Goal: Task Accomplishment & Management: Manage account settings

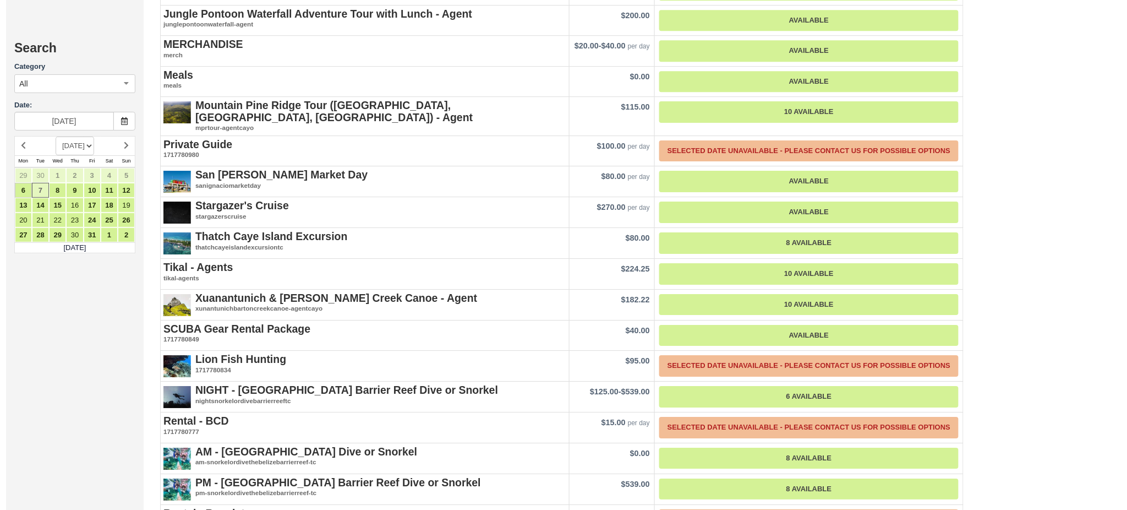
scroll to position [1321, 0]
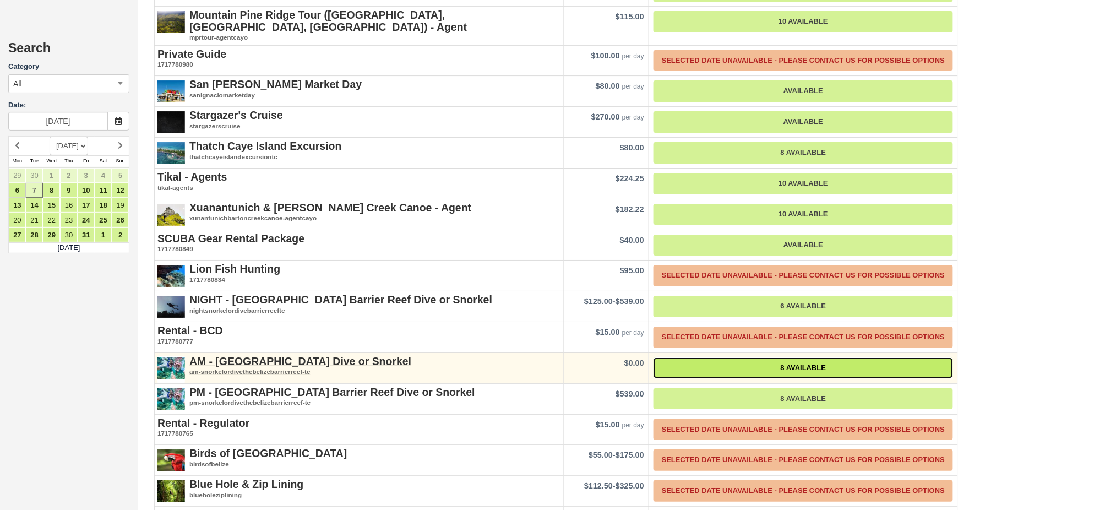
click at [807, 357] on link "8 Available" at bounding box center [802, 367] width 299 height 21
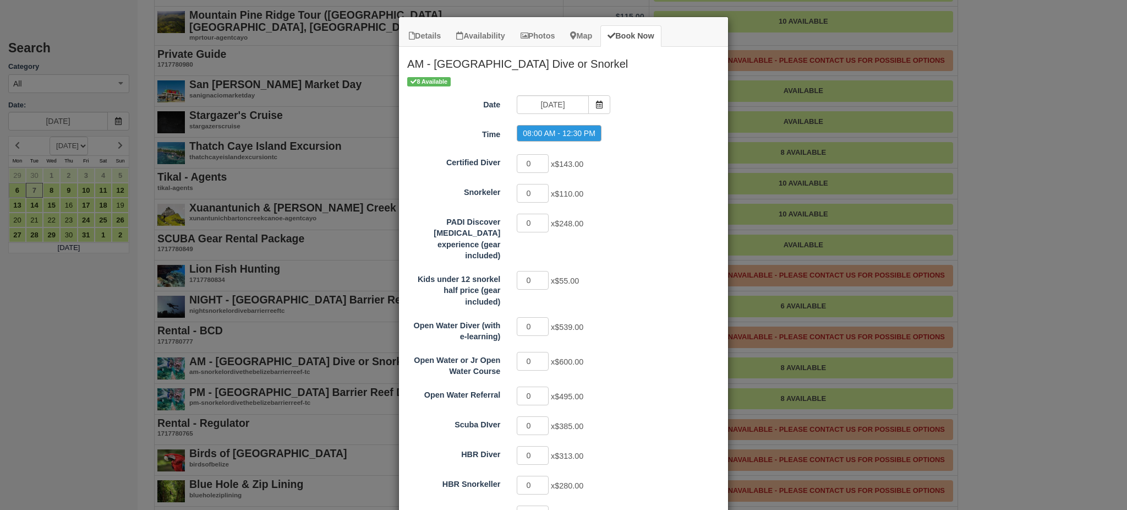
click at [596, 114] on div "10/07/25" at bounding box center [564, 105] width 110 height 21
click at [596, 110] on span "Item Modal" at bounding box center [599, 104] width 22 height 19
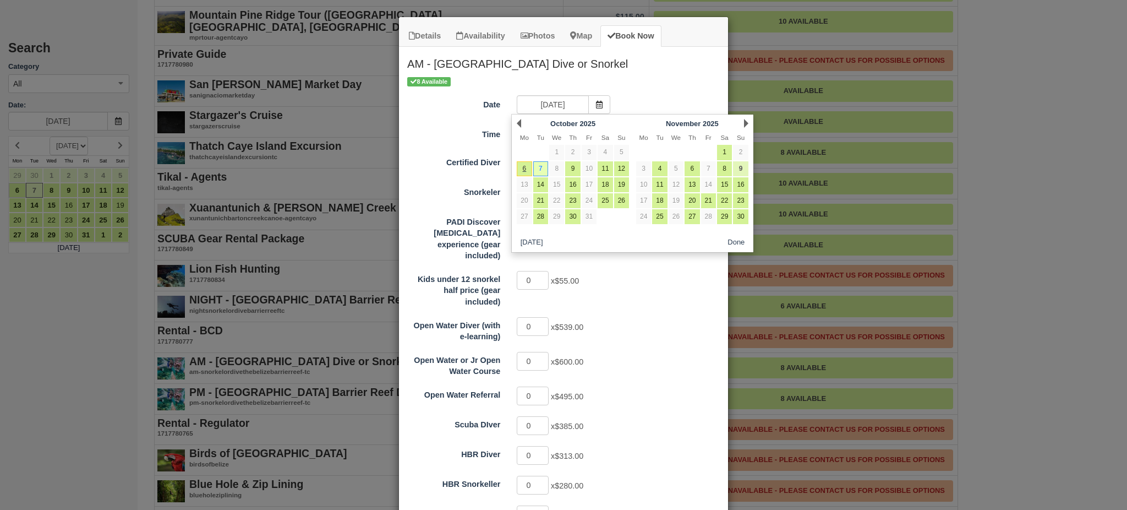
click at [744, 170] on link "9" at bounding box center [740, 168] width 15 height 15
type input "11/09/25"
radio input "false"
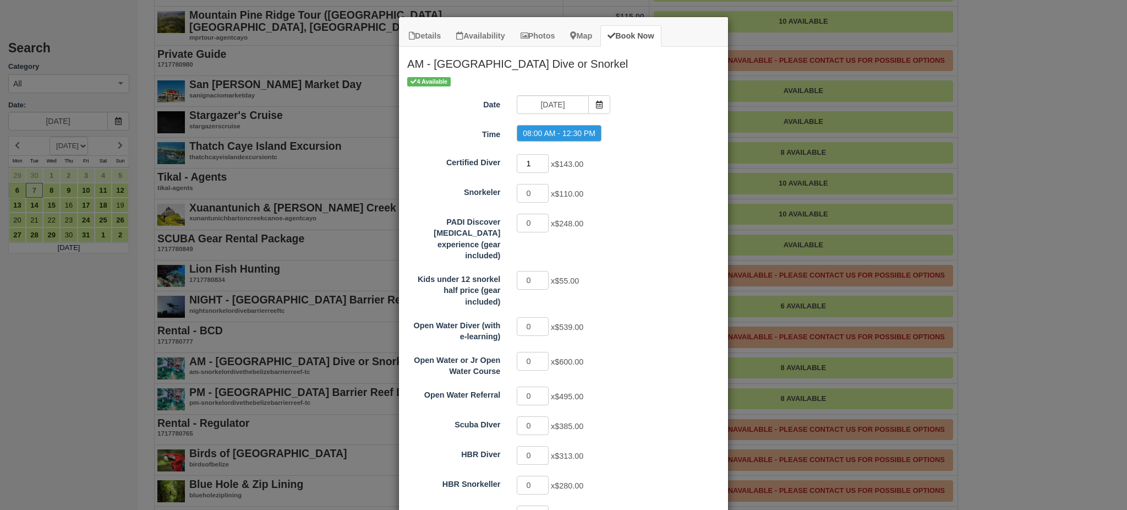
click at [538, 160] on input "1" at bounding box center [533, 163] width 32 height 19
type input "2"
click at [538, 160] on input "2" at bounding box center [533, 163] width 32 height 19
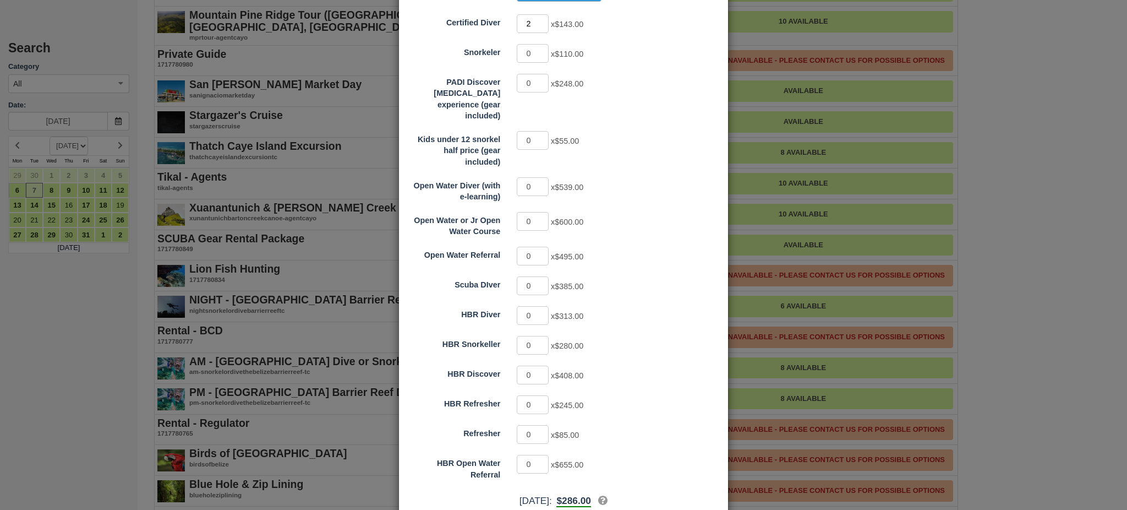
scroll to position [184, 0]
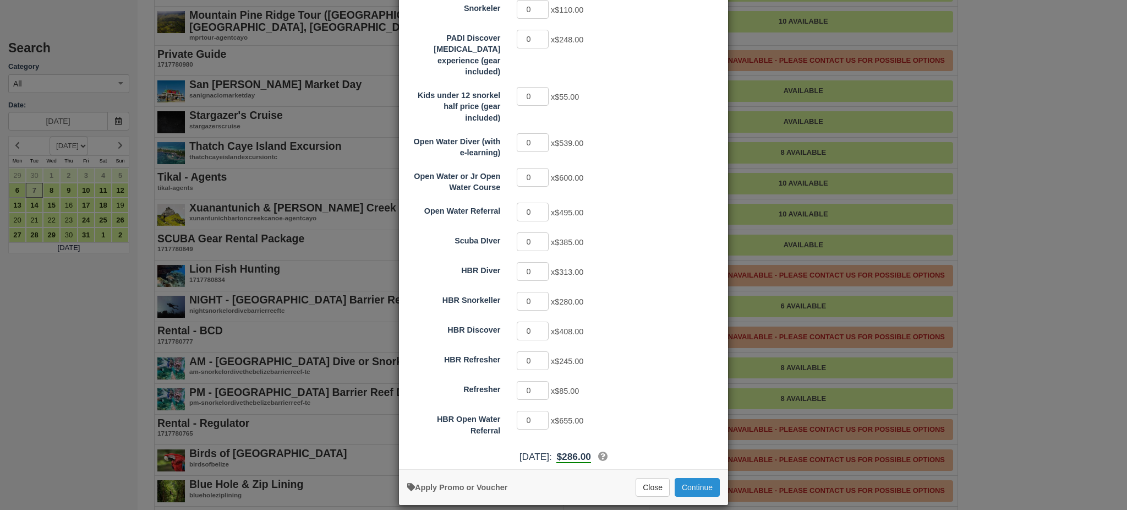
click at [692, 478] on button "Continue" at bounding box center [697, 487] width 45 height 19
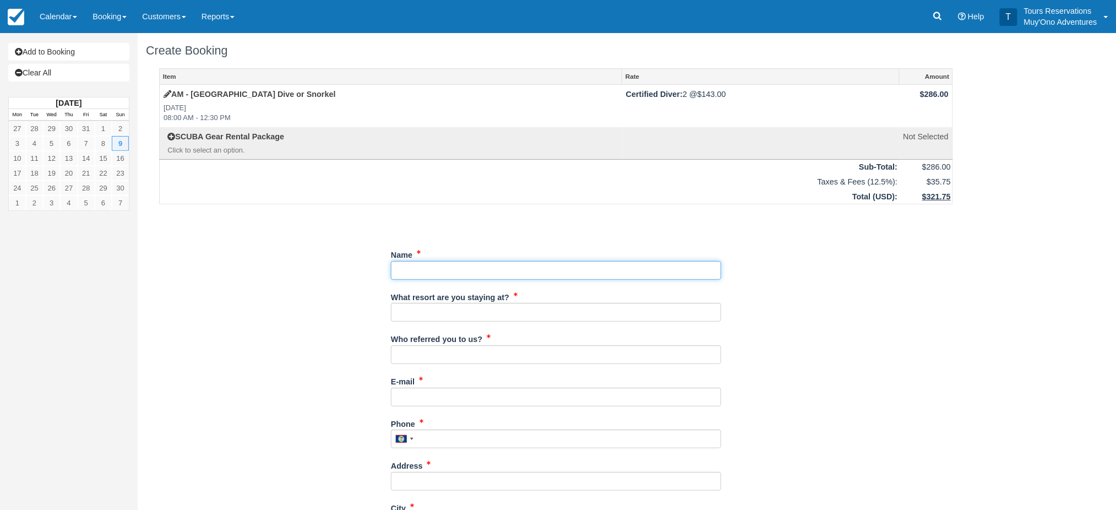
click at [414, 270] on input "Name" at bounding box center [556, 270] width 330 height 19
paste input "enneth Hitz"
click at [397, 268] on input "Name" at bounding box center [556, 270] width 330 height 19
type input "[PERSON_NAME]"
click at [411, 304] on input "What resort are you staying at?" at bounding box center [556, 312] width 330 height 19
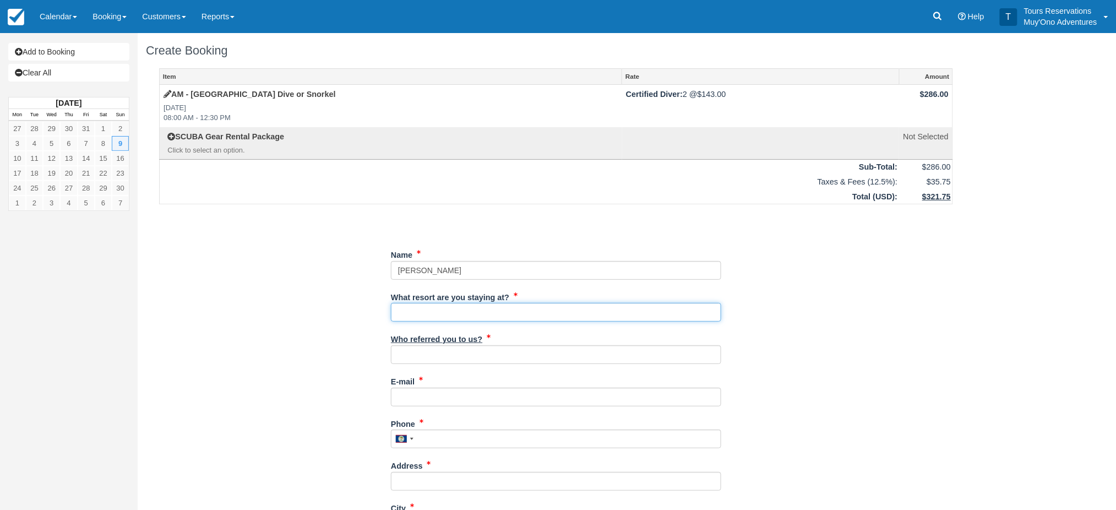
type input "Royal"
click at [442, 364] on input "Who referred you to us?" at bounding box center [556, 354] width 330 height 19
type input "michelle"
click at [461, 395] on input "E-mail" at bounding box center [556, 397] width 330 height 19
type input "[EMAIL_ADDRESS][DOMAIN_NAME]"
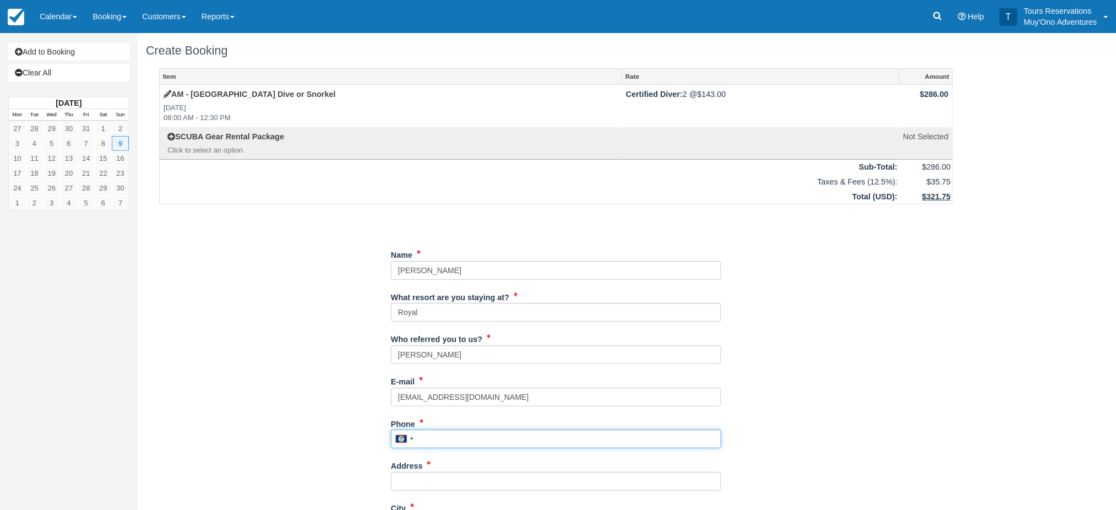
type input "2103647567"
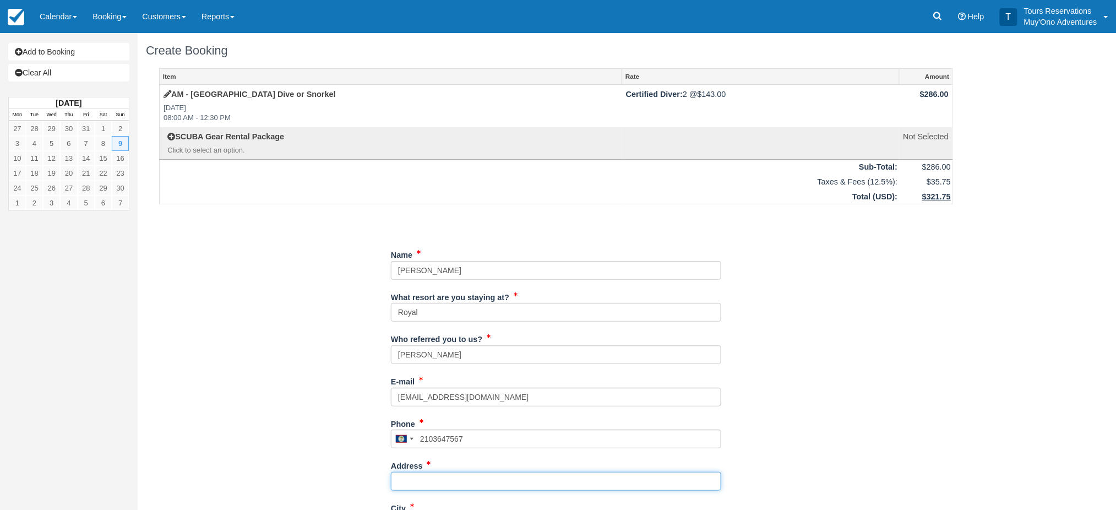
type input "[STREET_ADDRESS]"
type input "Austin"
type input "78741"
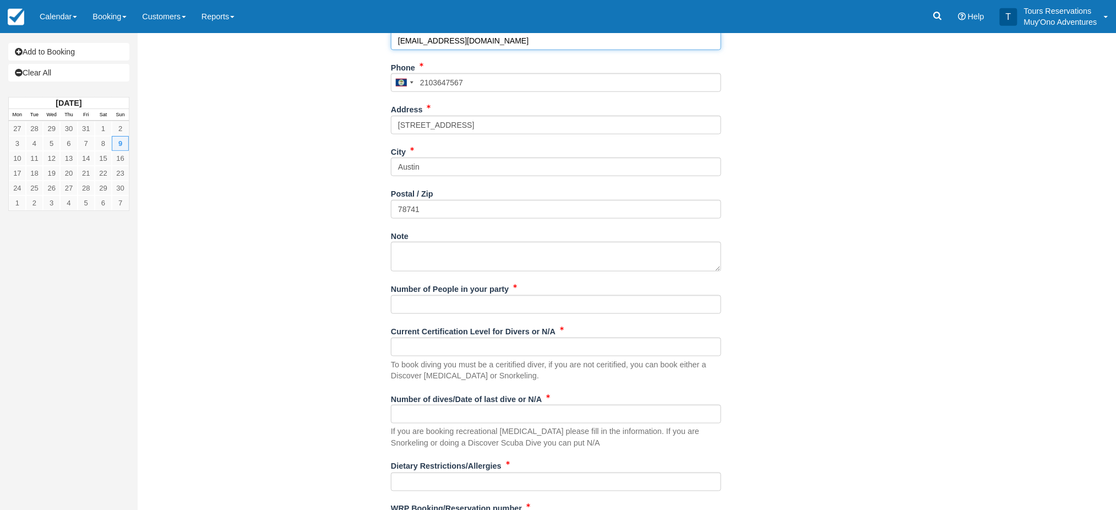
scroll to position [367, 0]
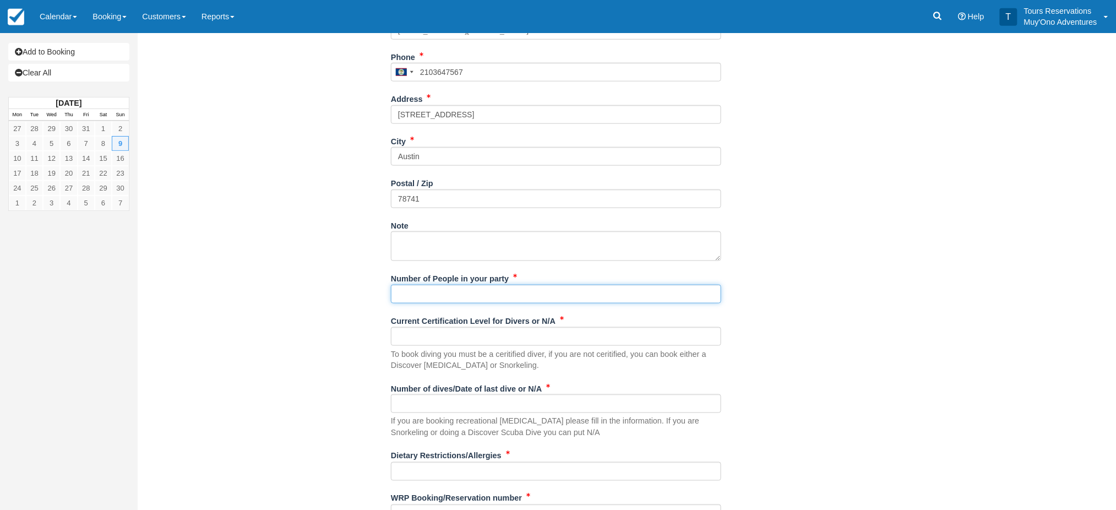
click at [474, 290] on input "Number of People in your party" at bounding box center [556, 294] width 330 height 19
type input "2"
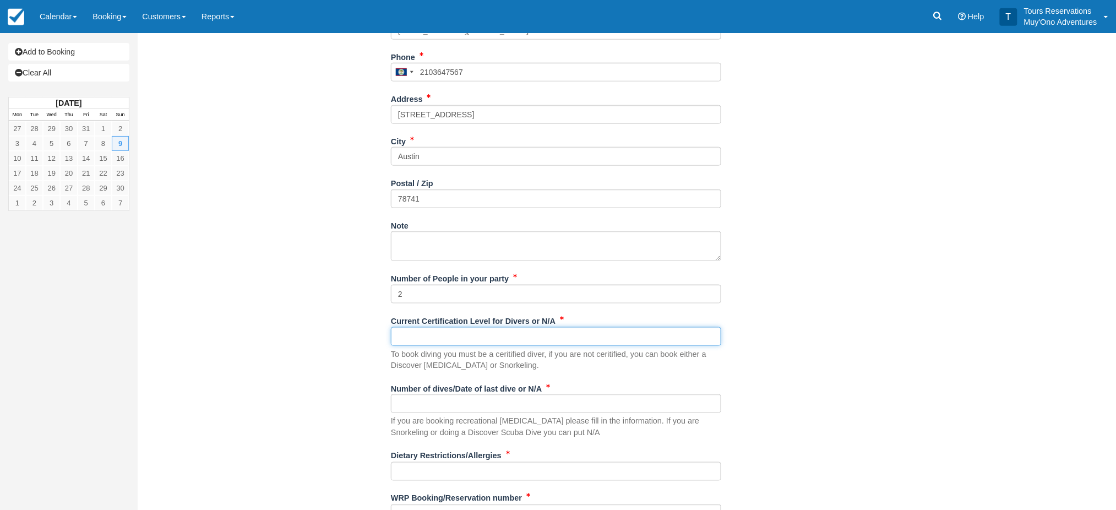
drag, startPoint x: 424, startPoint y: 334, endPoint x: 425, endPoint y: 342, distance: 8.9
click at [424, 334] on input "Current Certification Level for Divers or N/A" at bounding box center [556, 336] width 330 height 19
type input "see waviers"
click at [439, 401] on input "Number of dives/Date of last dive or N/A" at bounding box center [556, 403] width 330 height 19
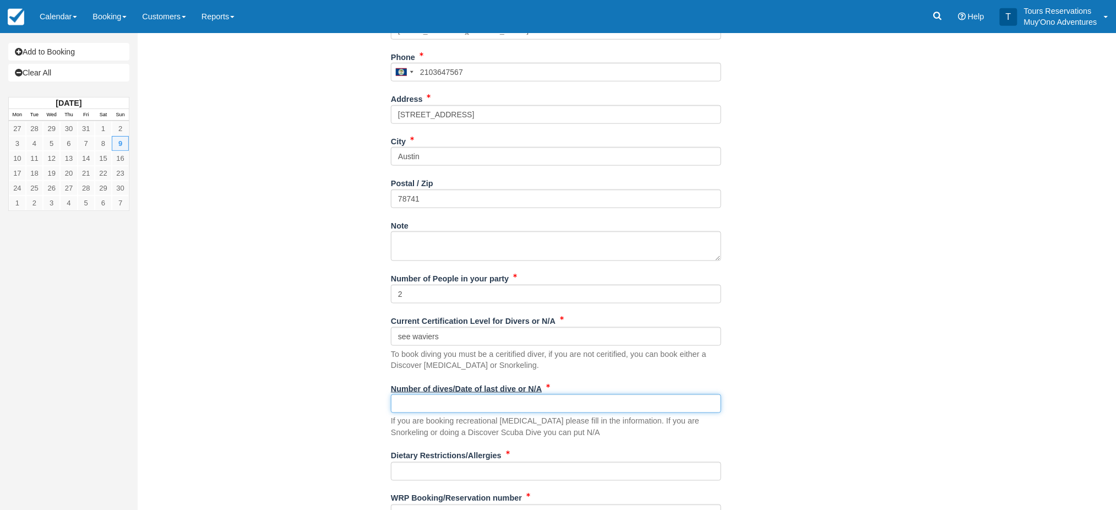
type input "see waivers"
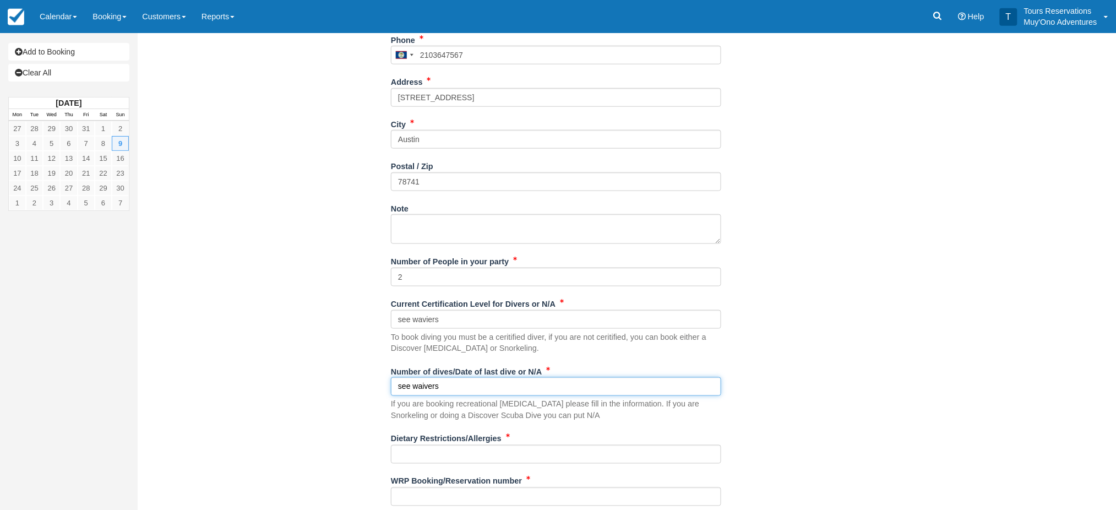
scroll to position [414, 0]
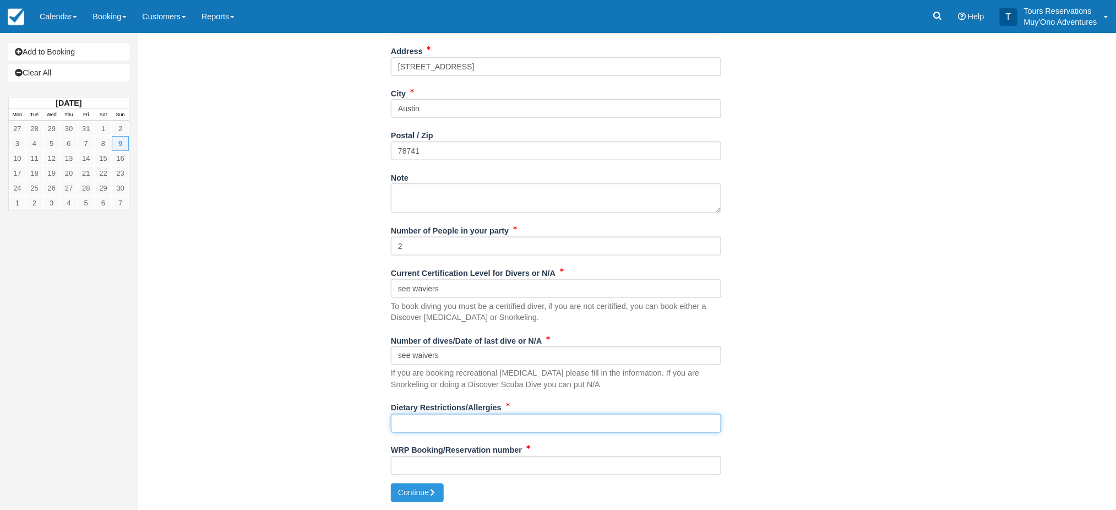
click at [425, 422] on input "Dietary Restrictions/Allergies" at bounding box center [556, 423] width 330 height 19
type input "none"
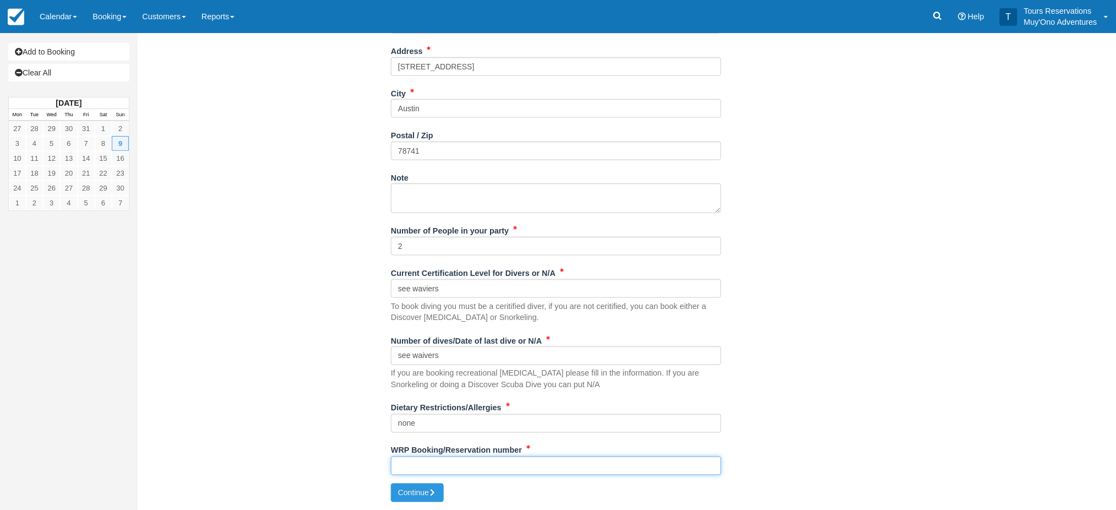
click at [427, 467] on input "WRP Booking/Reservation number" at bounding box center [556, 465] width 330 height 19
paste input "B25091818748085"
type input "B25091818748085"
click at [419, 491] on button "Continue" at bounding box center [417, 492] width 53 height 19
type input "+5012103647567"
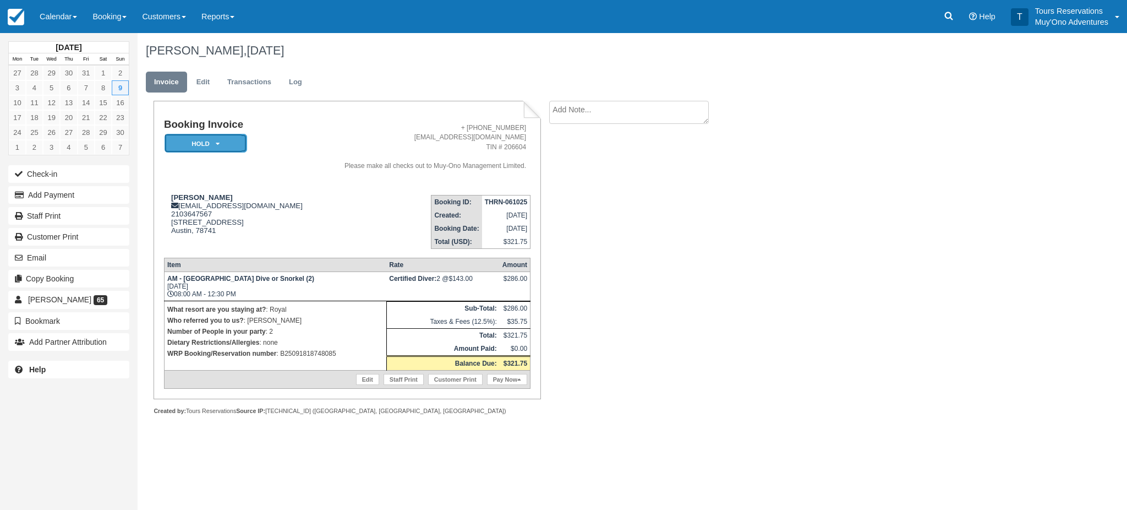
drag, startPoint x: 204, startPoint y: 143, endPoint x: 196, endPoint y: 161, distance: 19.7
click at [203, 144] on em "HOLD" at bounding box center [206, 143] width 83 height 19
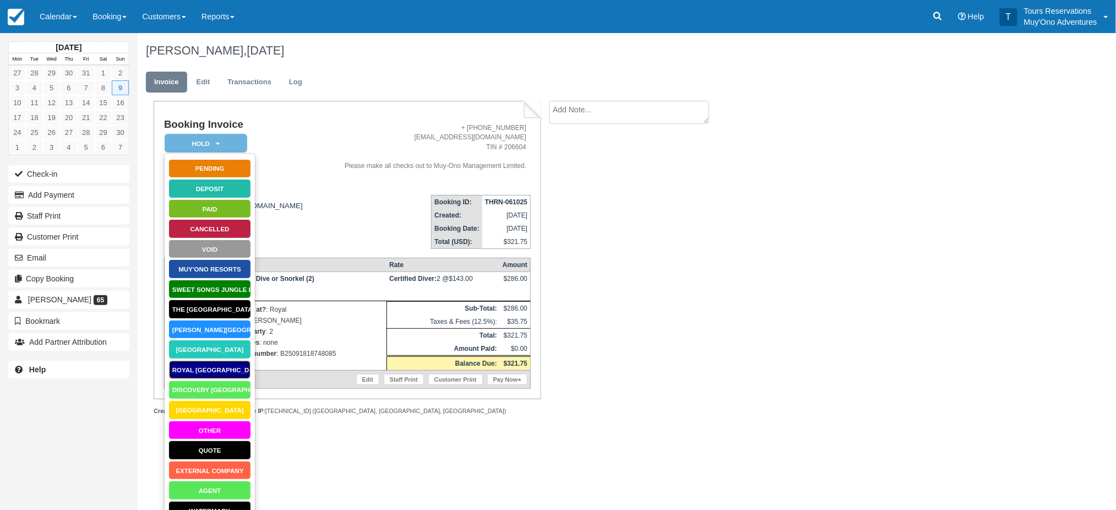
click at [205, 366] on link "Royal Belize" at bounding box center [209, 369] width 83 height 19
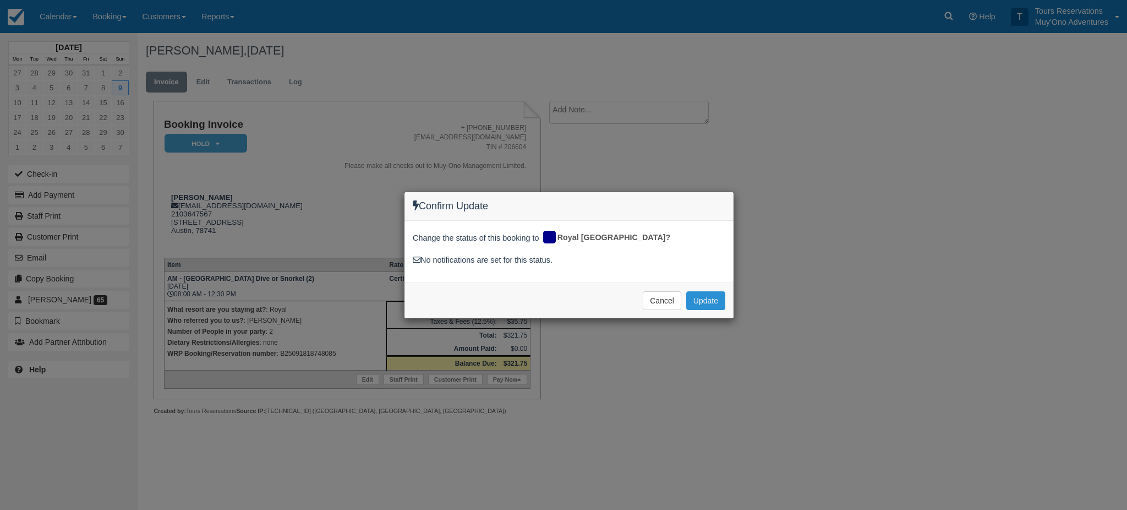
click at [706, 300] on button "Update" at bounding box center [705, 300] width 39 height 19
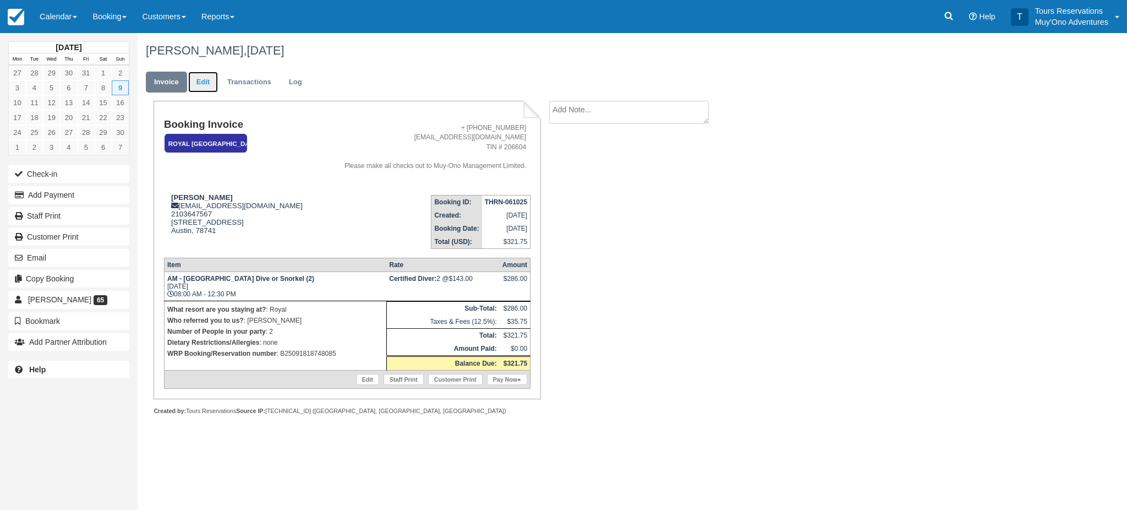
click at [200, 80] on link "Edit" at bounding box center [203, 82] width 30 height 21
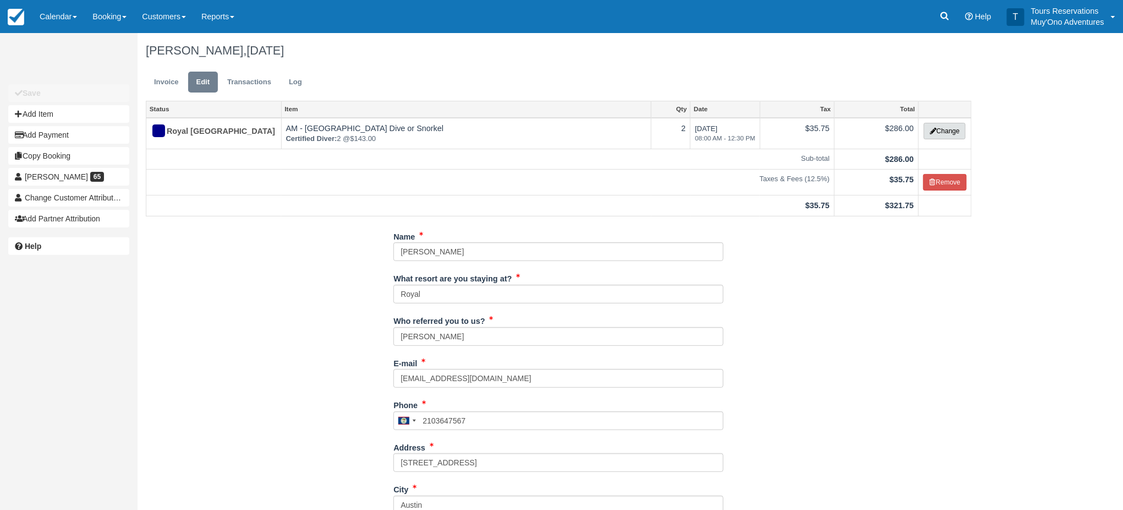
click at [943, 127] on button "Change" at bounding box center [945, 131] width 42 height 17
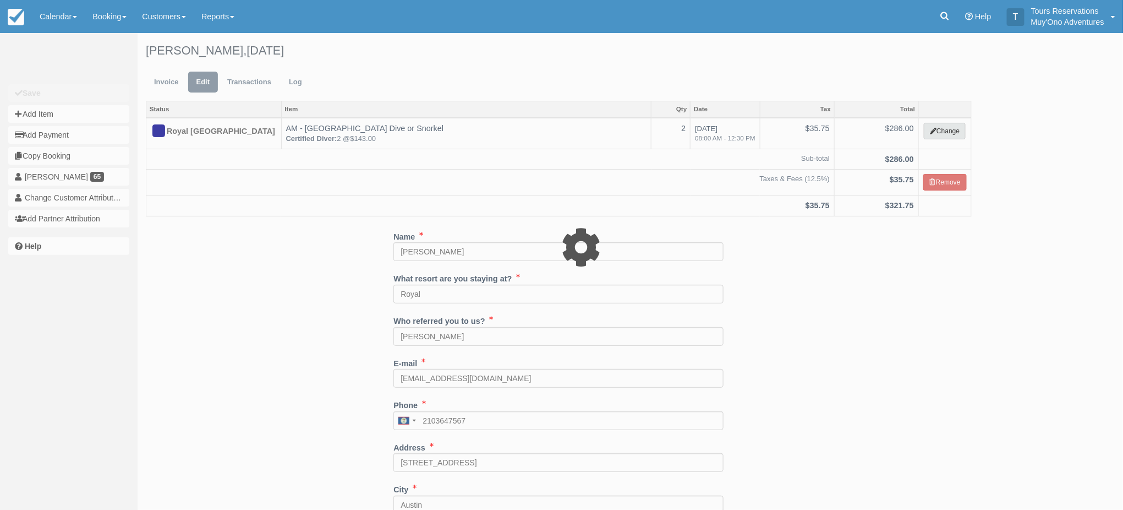
select select "64"
type input "286.00"
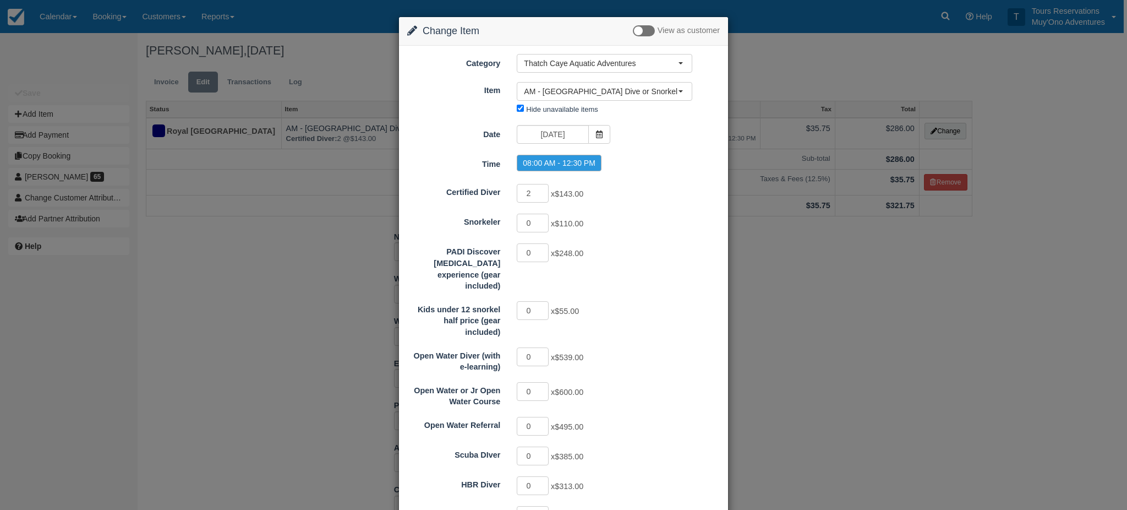
scroll to position [482, 0]
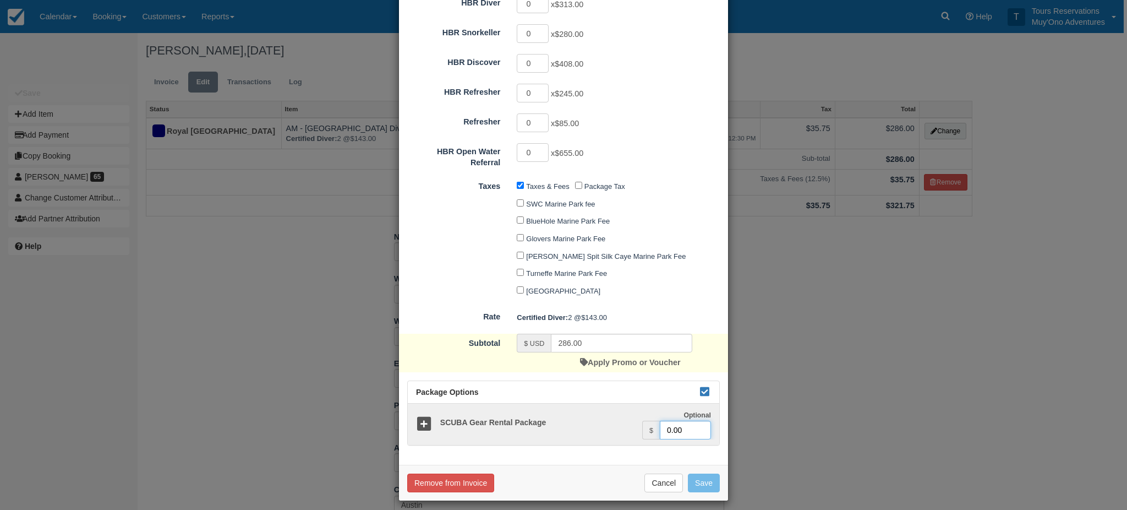
click at [662, 426] on input "0.00" at bounding box center [685, 430] width 51 height 19
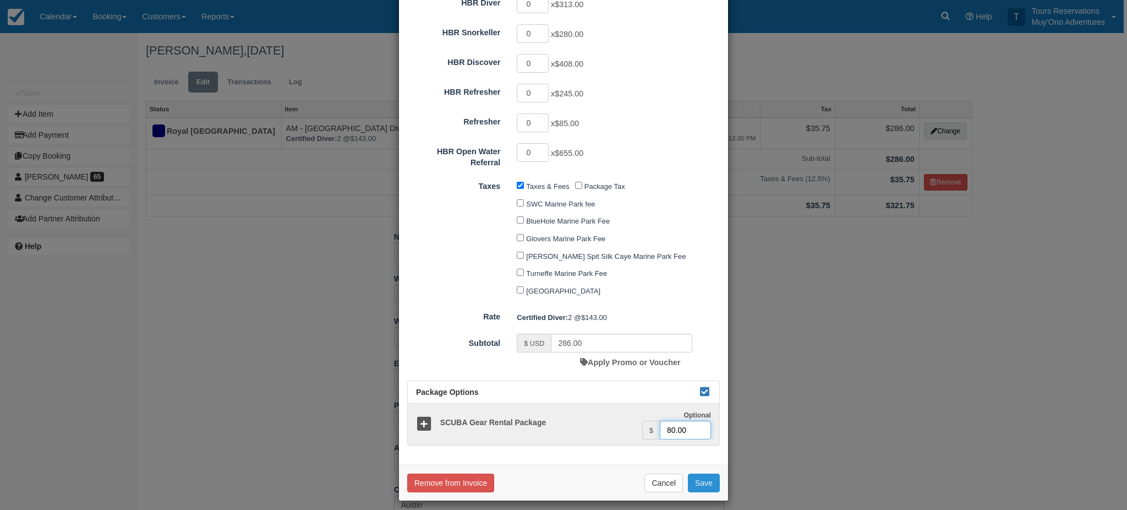
type input "80.00"
click at [699, 473] on button "Save" at bounding box center [704, 482] width 32 height 19
checkbox input "false"
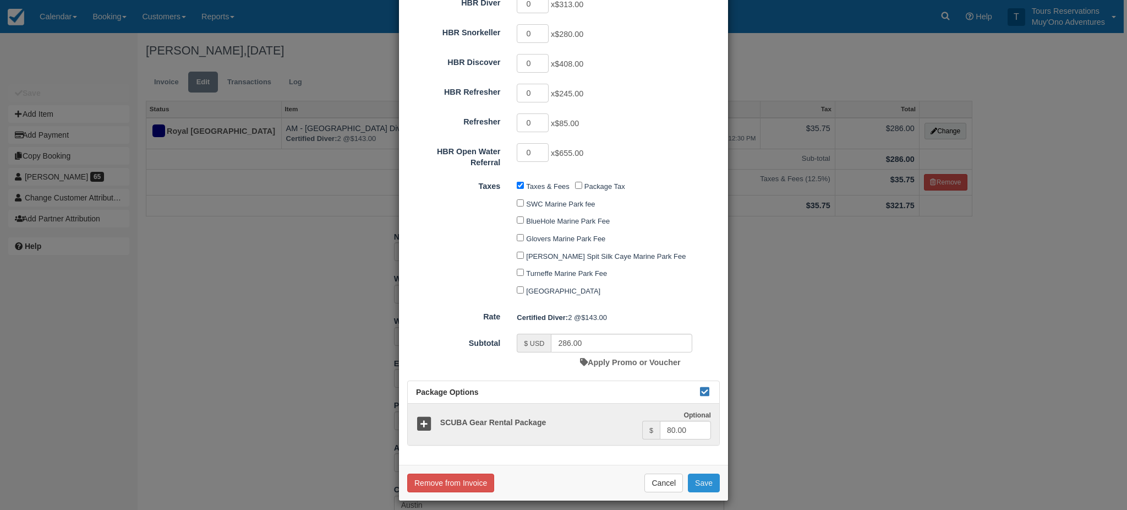
checkbox input "false"
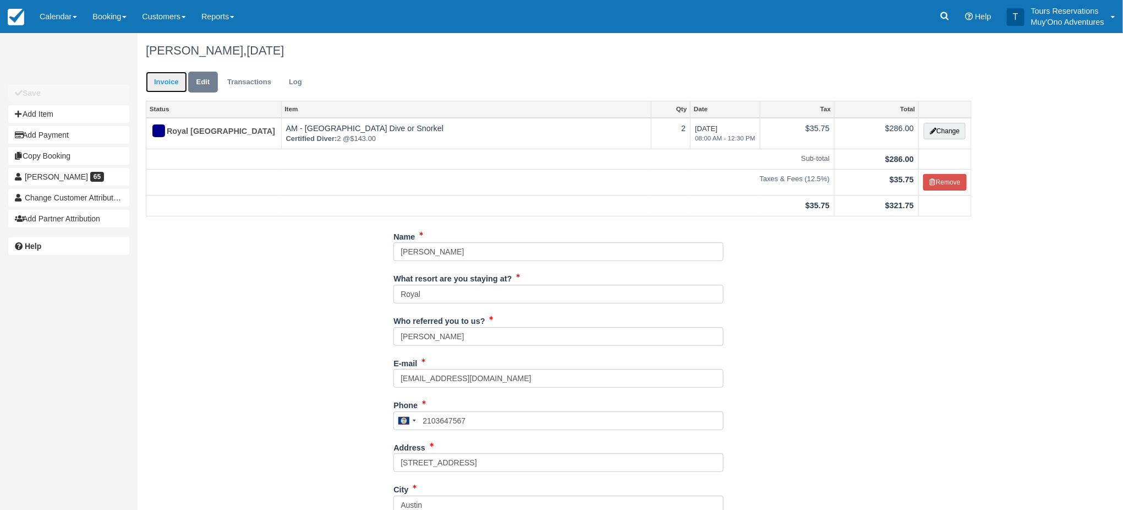
click at [170, 77] on link "Invoice" at bounding box center [166, 82] width 41 height 21
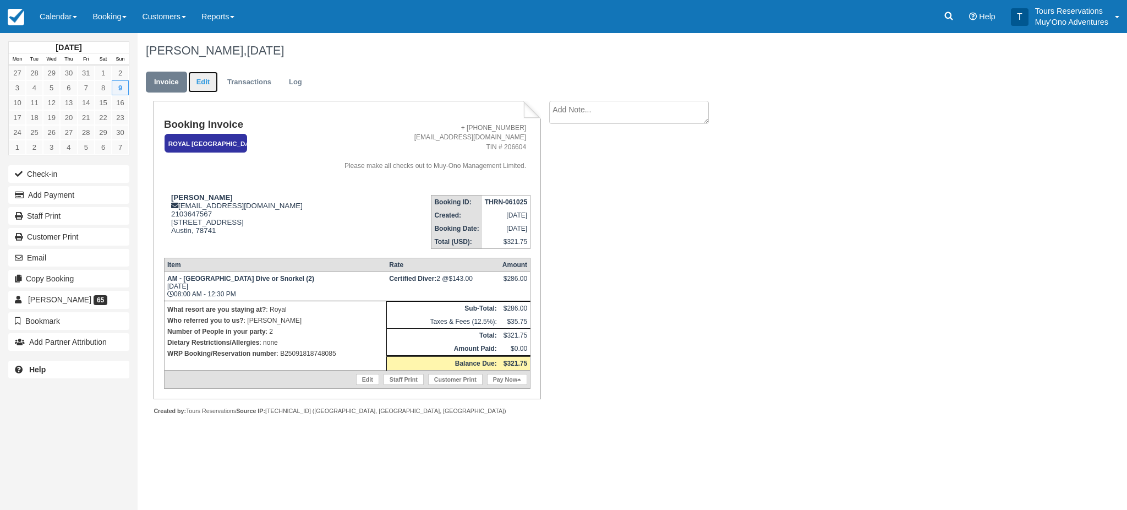
click at [203, 83] on link "Edit" at bounding box center [203, 82] width 30 height 21
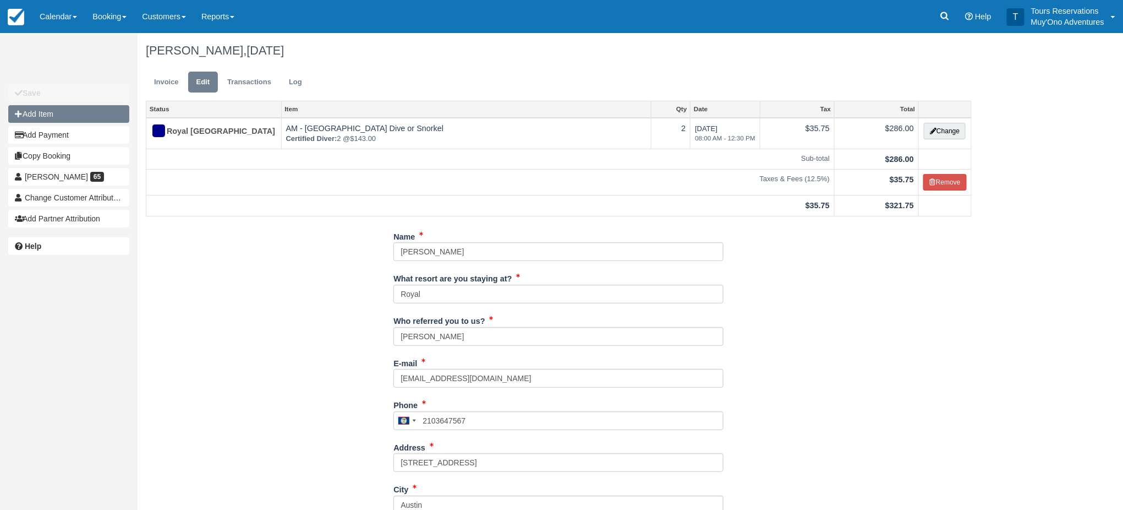
click at [77, 117] on button "Add Item" at bounding box center [68, 114] width 121 height 18
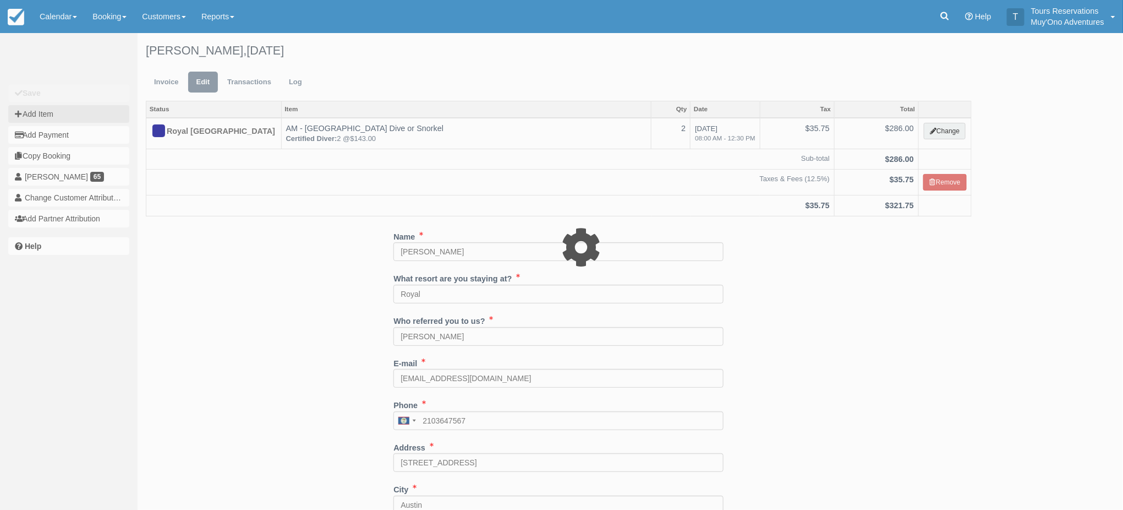
type input "0.00"
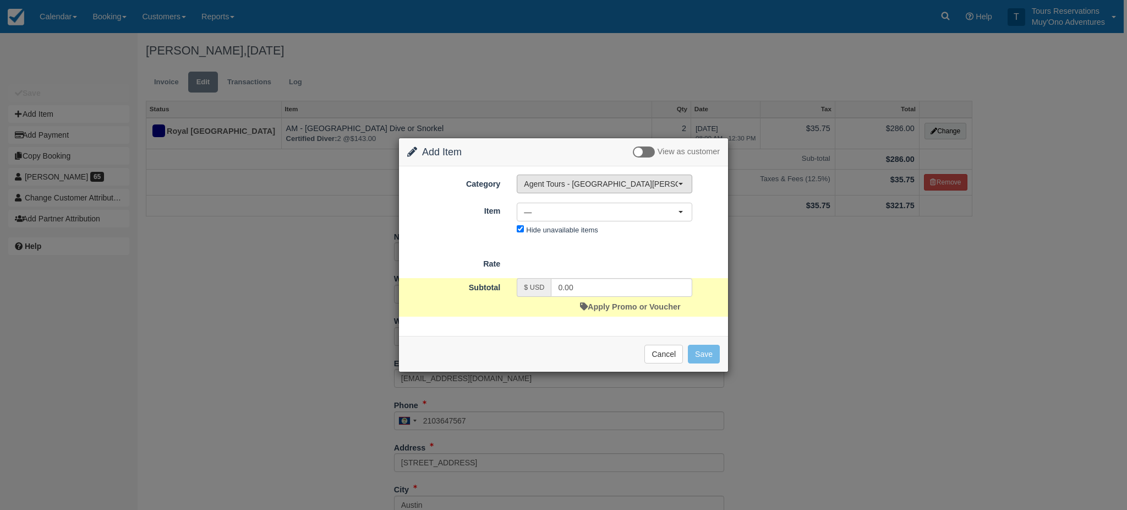
click at [577, 181] on span "Agent Tours - [GEOGRAPHIC_DATA][PERSON_NAME] Caulker/[GEOGRAPHIC_DATA] City Tou…" at bounding box center [601, 183] width 154 height 11
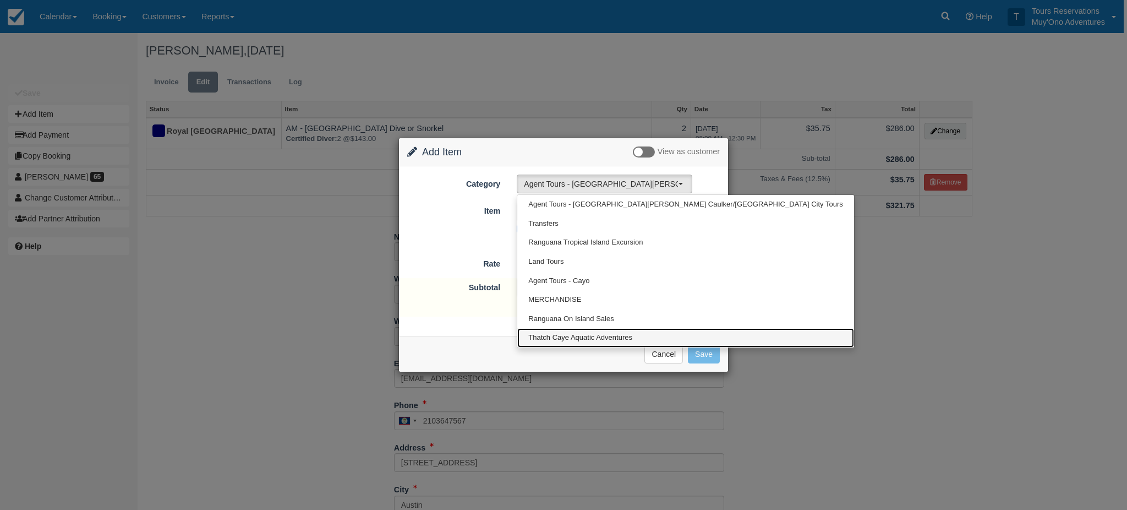
click at [591, 329] on link "Thatch Caye Aquatic Adventures" at bounding box center [685, 337] width 336 height 19
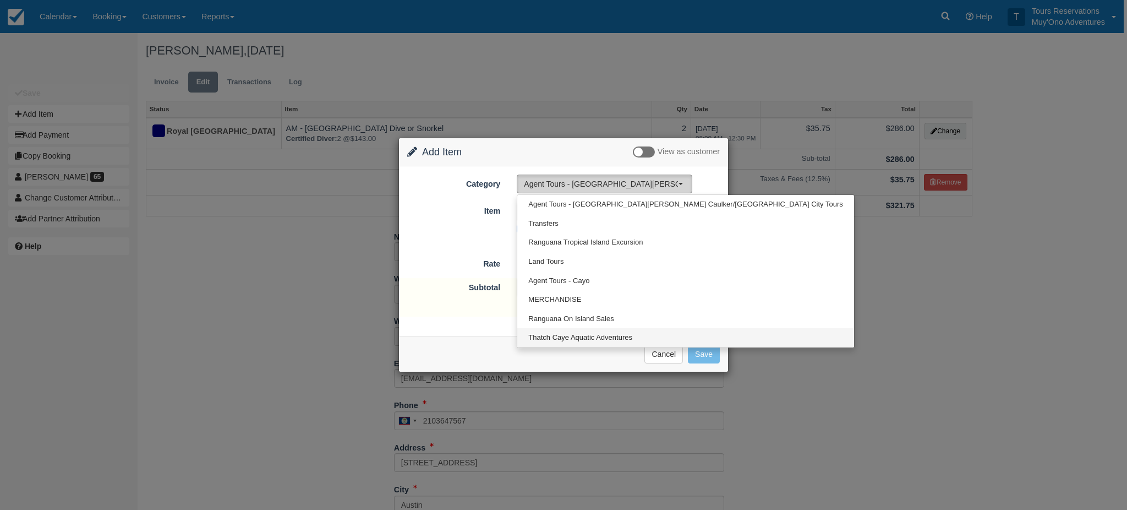
select select "64"
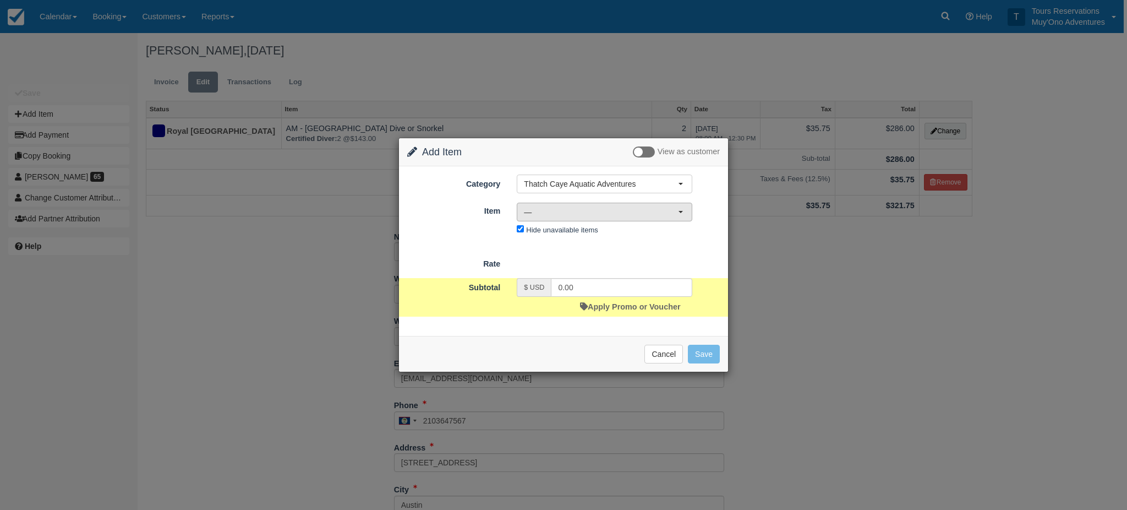
click at [570, 211] on span "—" at bounding box center [601, 211] width 154 height 11
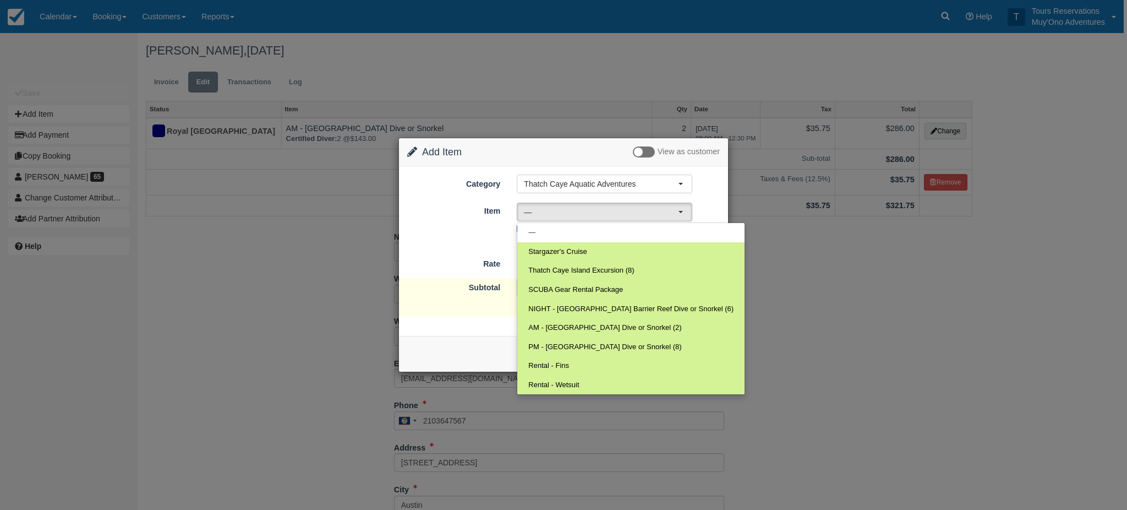
click at [490, 232] on div "Item Nothing selected — — Stargazer's Cruise Thatch Caye Island Excursion (8) S…" at bounding box center [563, 219] width 329 height 36
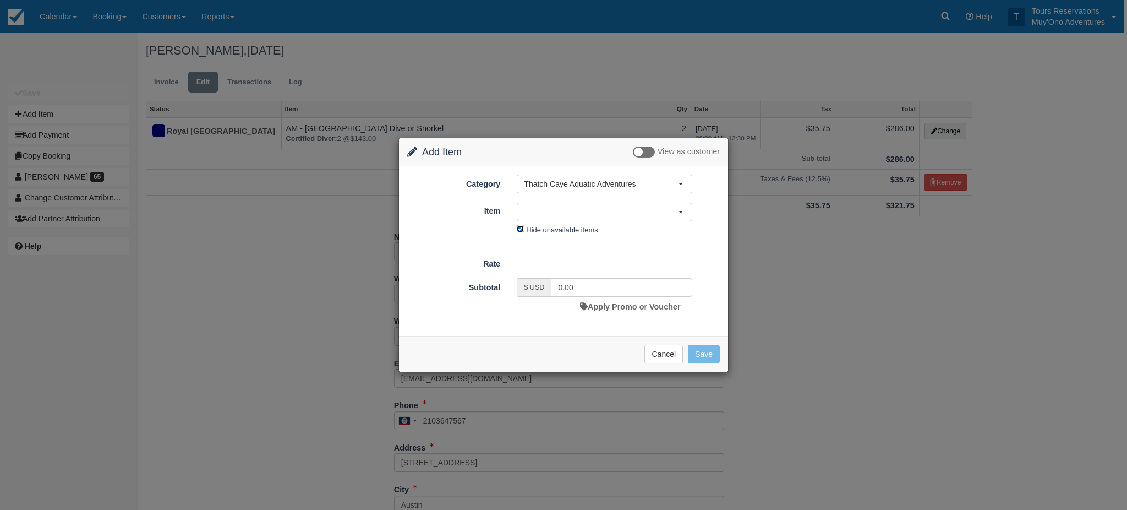
click at [519, 227] on input "Hide unavailable items" at bounding box center [520, 228] width 7 height 7
checkbox input "false"
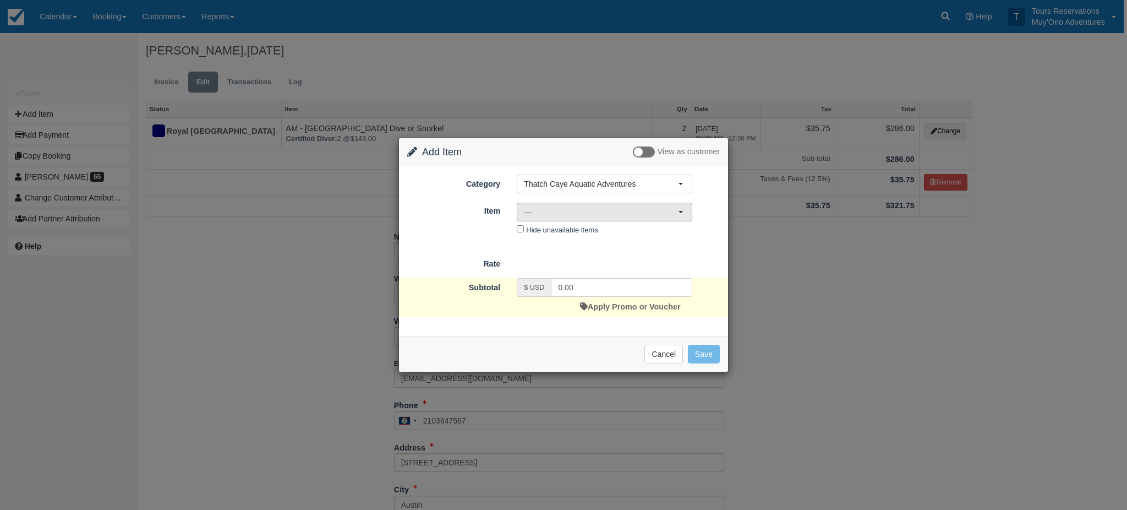
click at [582, 214] on span "—" at bounding box center [601, 211] width 154 height 11
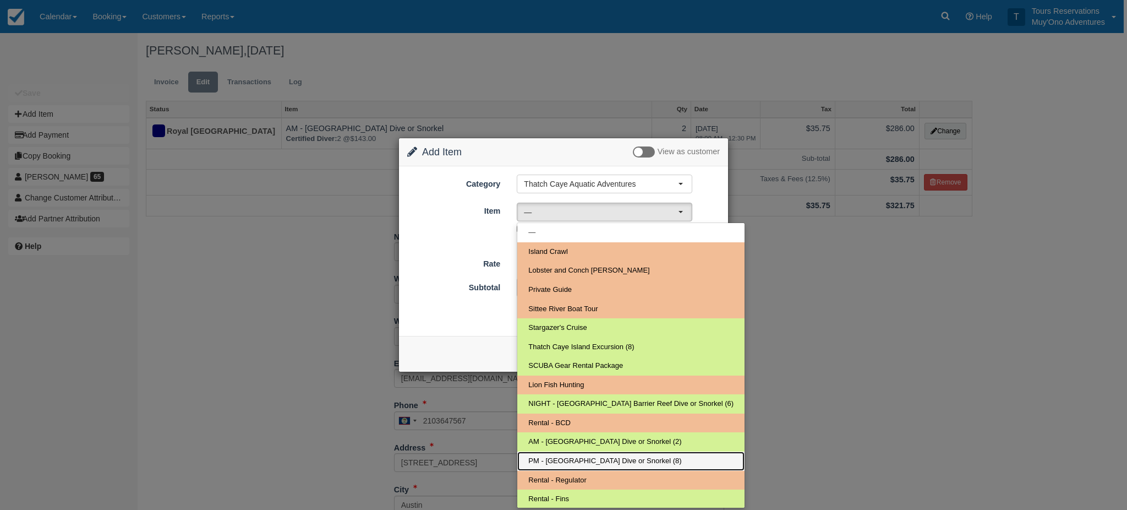
click at [543, 453] on link "PM - Belize Barrier Reef Dive or Snorkel (8)" at bounding box center [630, 460] width 227 height 19
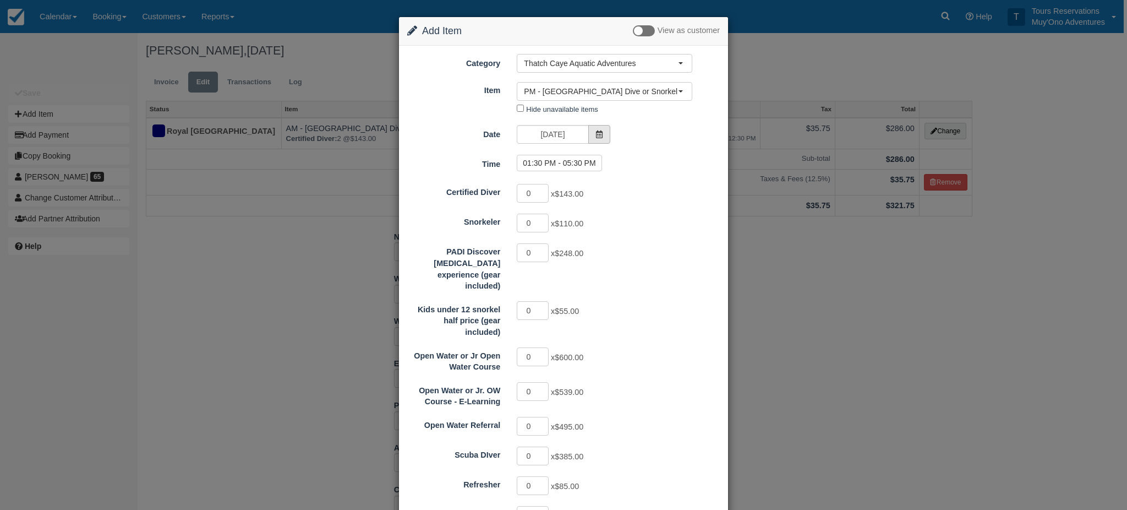
click at [597, 132] on icon at bounding box center [600, 134] width 8 height 8
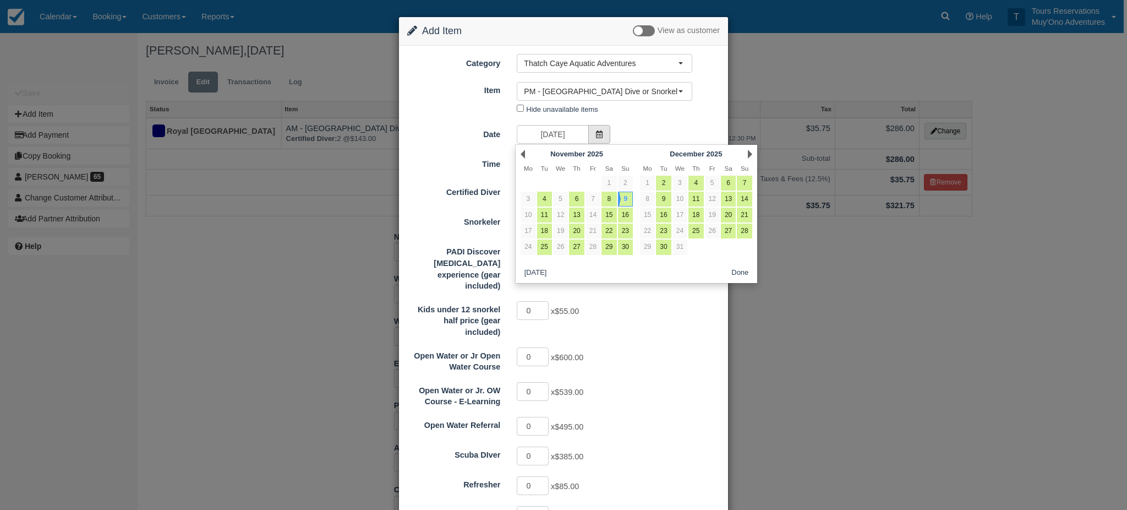
click at [602, 132] on span at bounding box center [599, 134] width 22 height 19
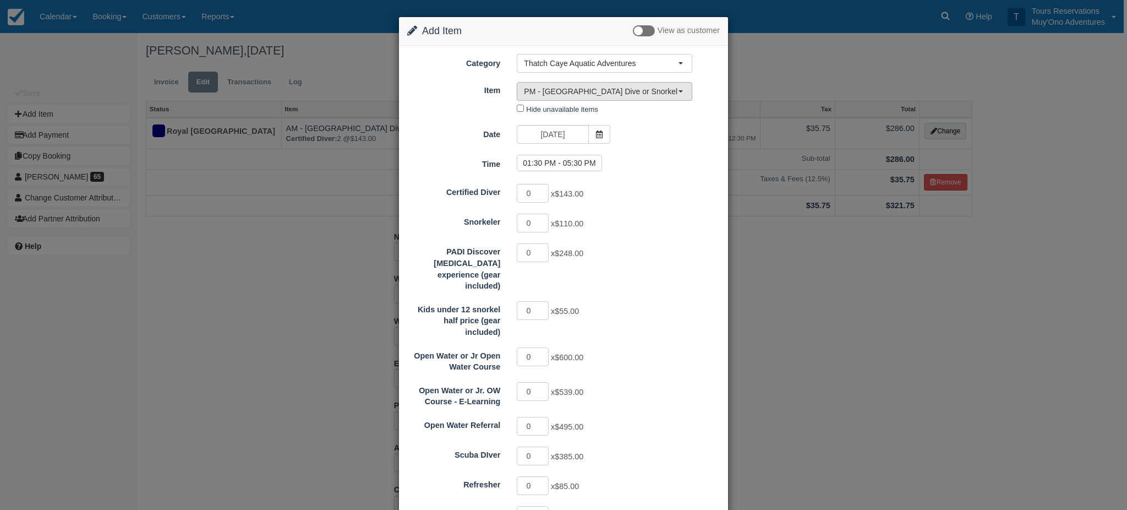
click at [571, 89] on span "PM - Belize Barrier Reef Dive or Snorkel (8)" at bounding box center [601, 91] width 154 height 11
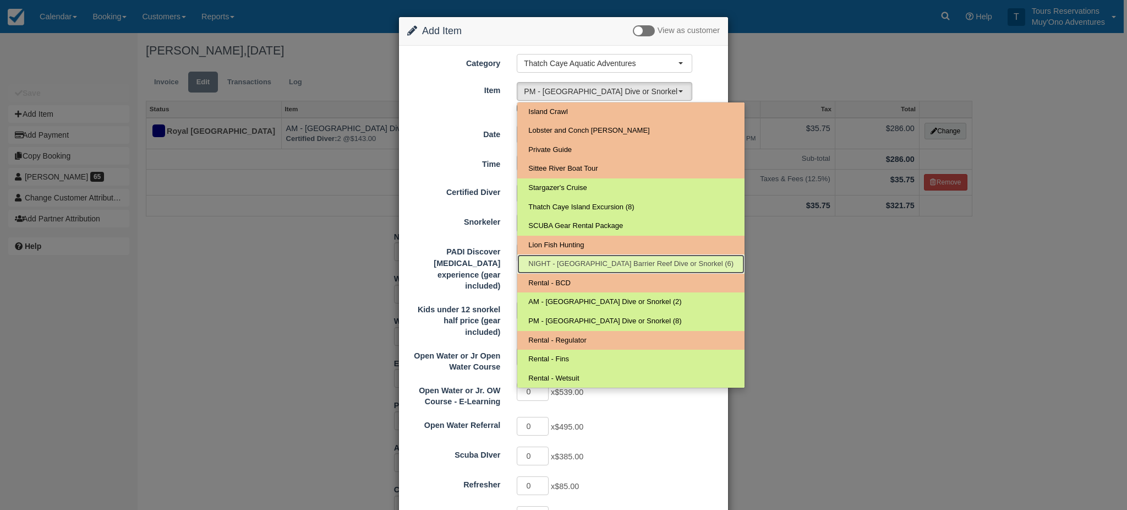
click at [581, 264] on span "NIGHT - Belize Barrier Reef Dive or Snorkel (6)" at bounding box center [630, 264] width 205 height 10
select select "297"
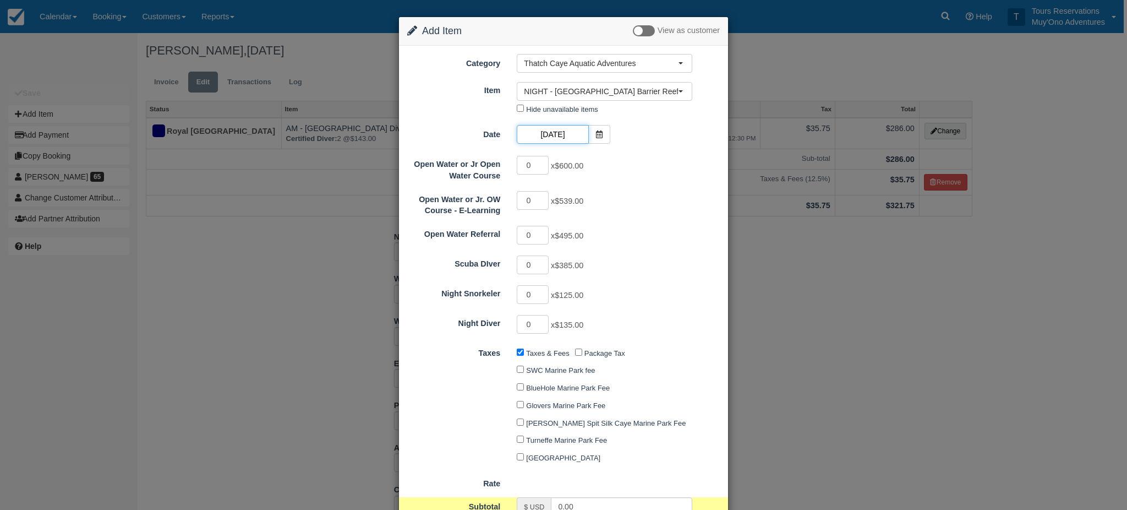
click at [561, 131] on input "11/09/25" at bounding box center [553, 134] width 72 height 19
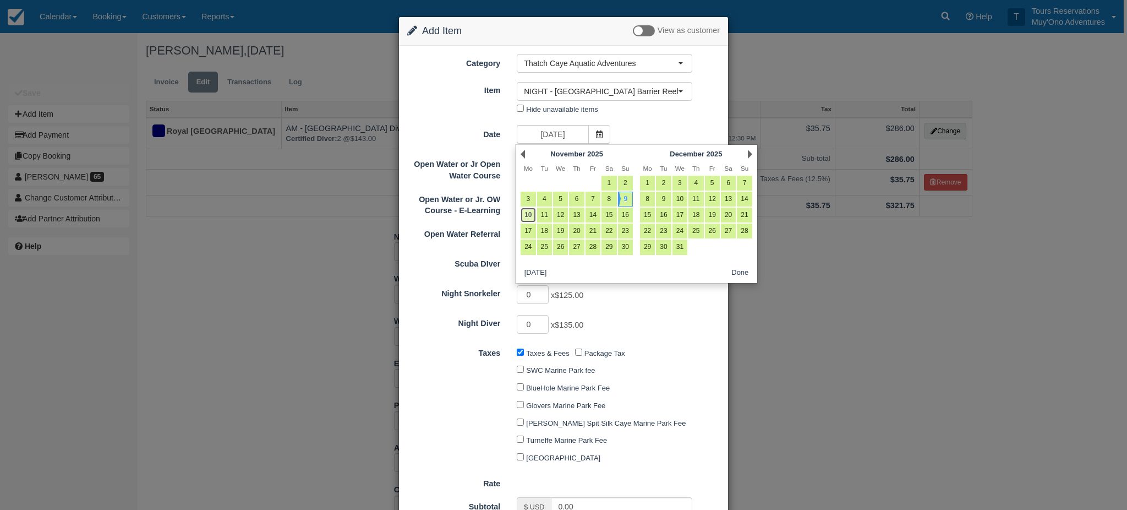
click at [530, 215] on link "10" at bounding box center [528, 215] width 15 height 15
type input "11/10/25"
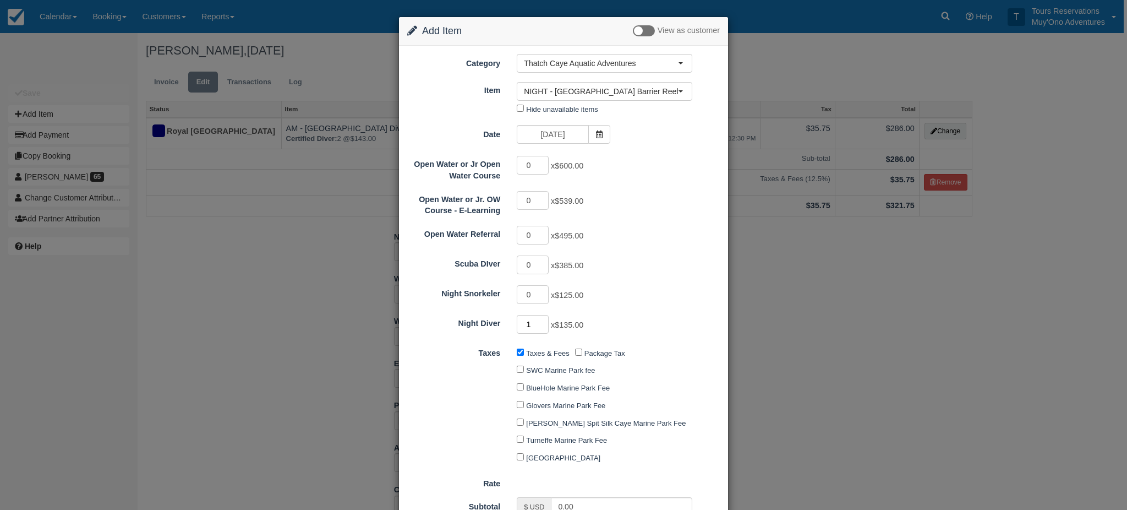
click at [542, 320] on input "1" at bounding box center [533, 324] width 32 height 19
type input "2"
click at [542, 320] on input "2" at bounding box center [533, 324] width 32 height 19
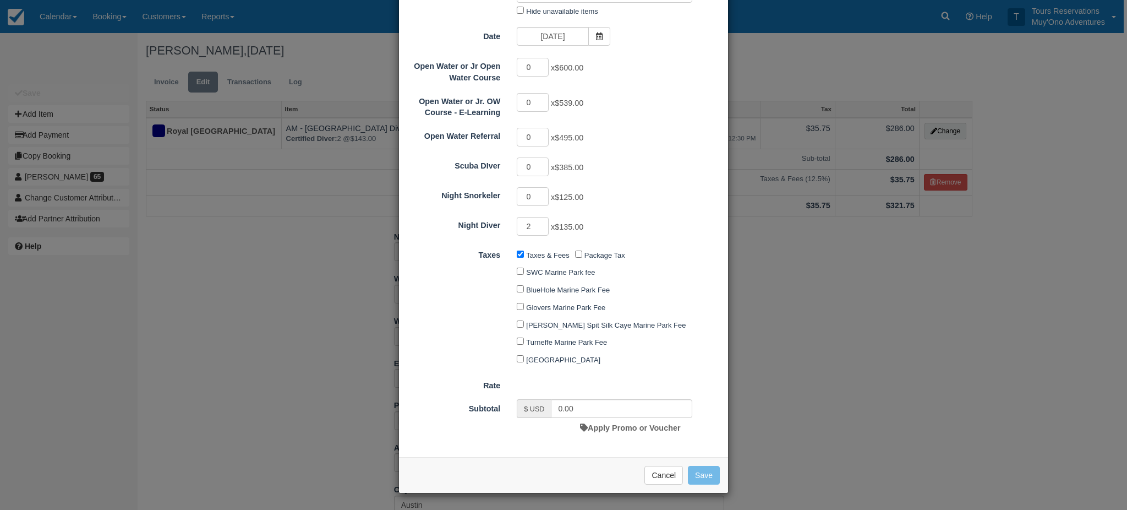
type input "270.00"
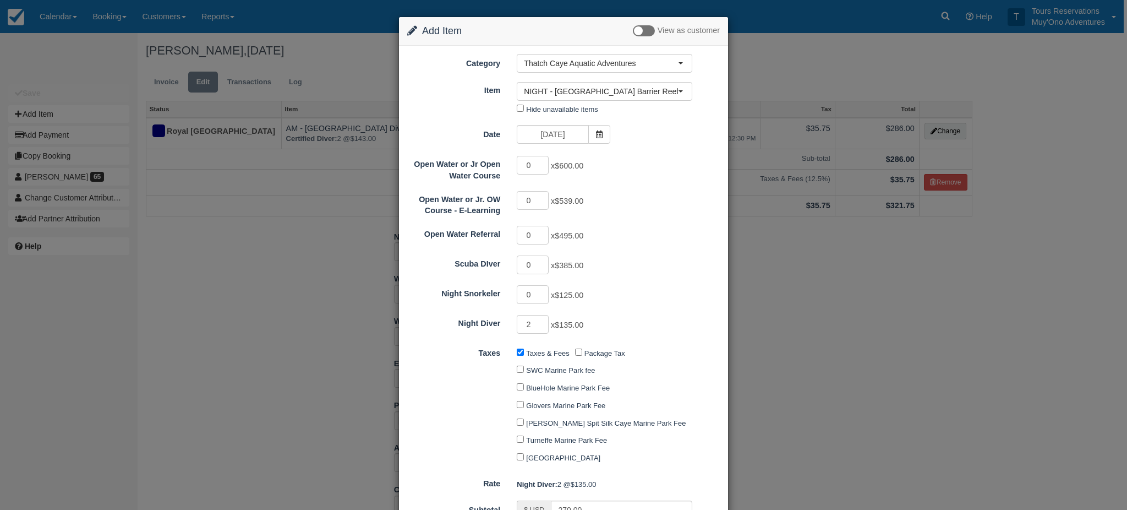
click at [876, 402] on div "Change Item Add Item View as customer Category Thatch Caye Aquatic Adventures A…" at bounding box center [563, 255] width 1127 height 510
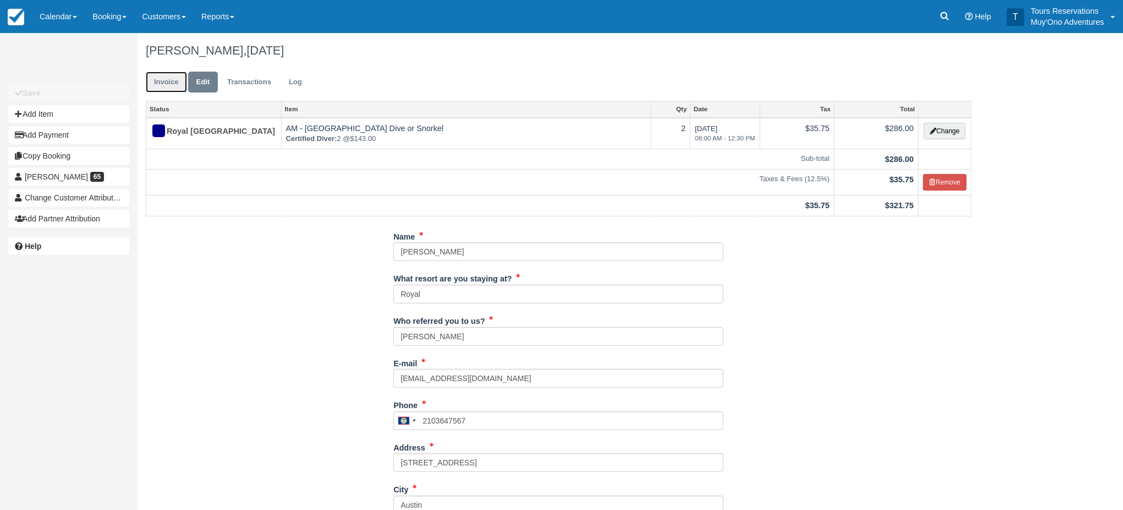
click at [160, 72] on li "Invoice" at bounding box center [166, 82] width 41 height 21
click at [166, 85] on link "Invoice" at bounding box center [166, 82] width 41 height 21
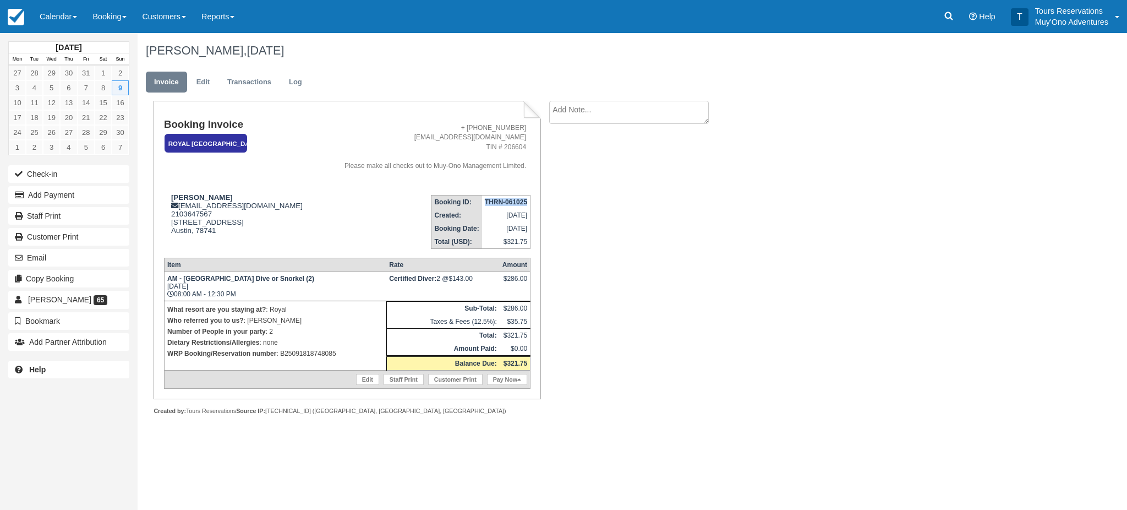
drag, startPoint x: 483, startPoint y: 199, endPoint x: 527, endPoint y: 205, distance: 43.9
click at [527, 205] on td "THRN-061025" at bounding box center [506, 202] width 48 height 14
copy strong "THRN-061025"
